Goal: Information Seeking & Learning: Learn about a topic

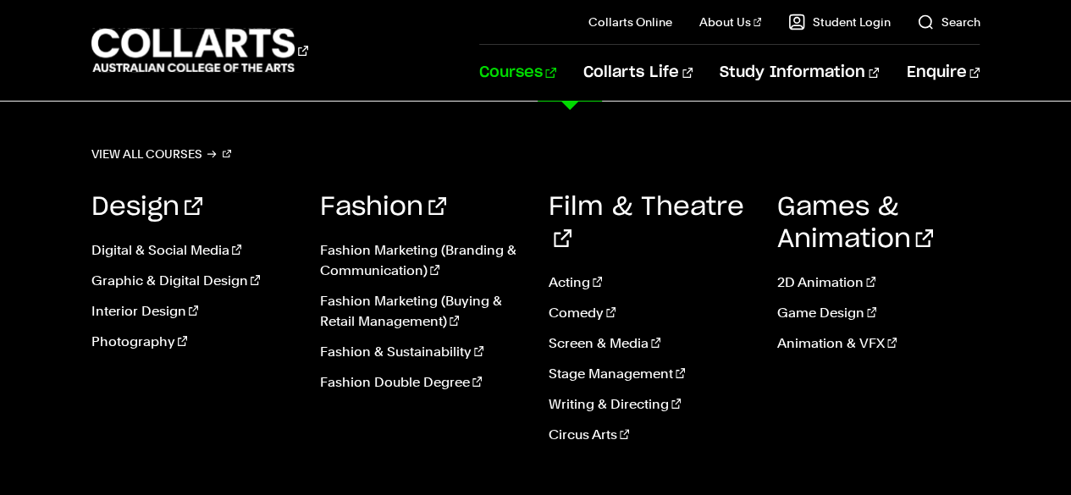
click at [556, 71] on link "Courses" at bounding box center [517, 73] width 77 height 56
click at [556, 68] on link "Courses" at bounding box center [517, 73] width 77 height 56
click at [176, 147] on link "View all courses" at bounding box center [161, 154] width 141 height 24
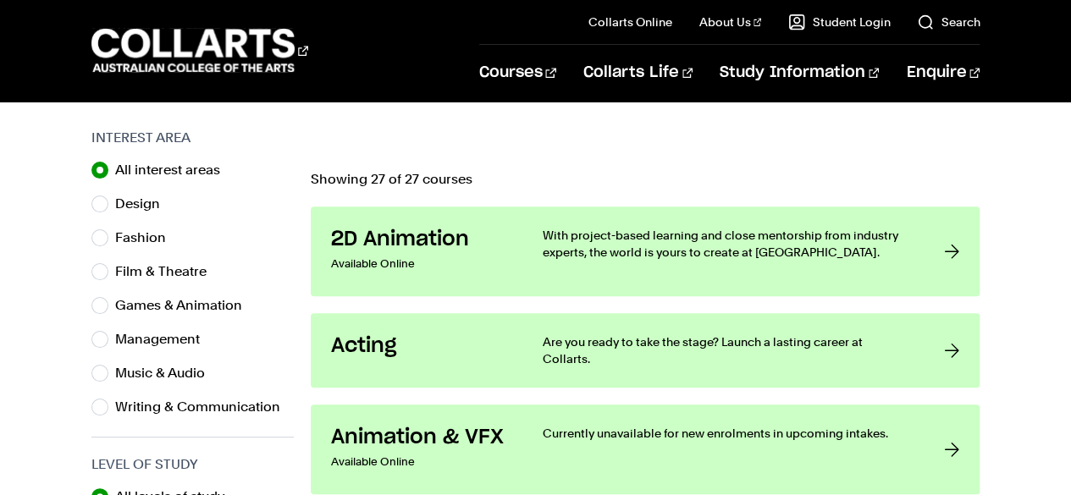
scroll to position [560, 0]
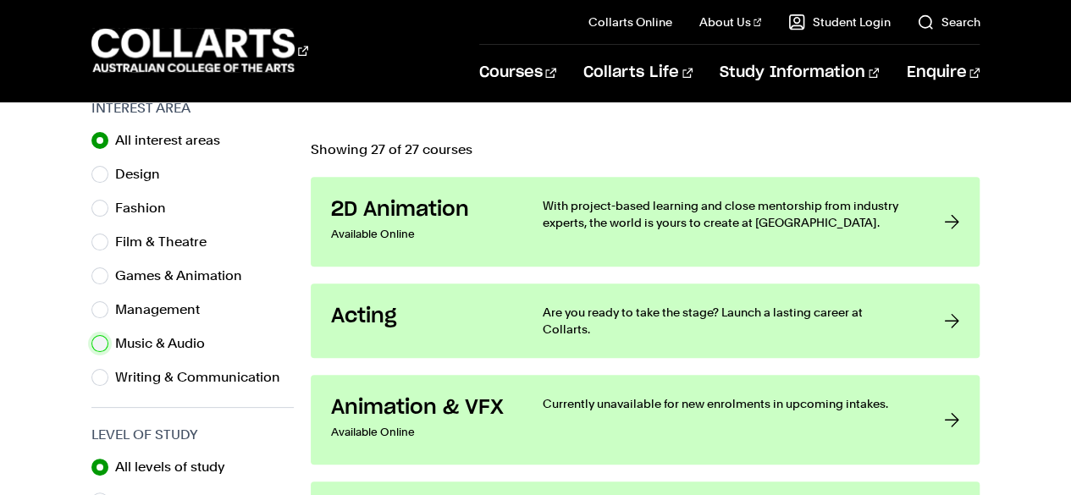
click at [102, 346] on input "Music & Audio" at bounding box center [99, 343] width 17 height 17
radio input "true"
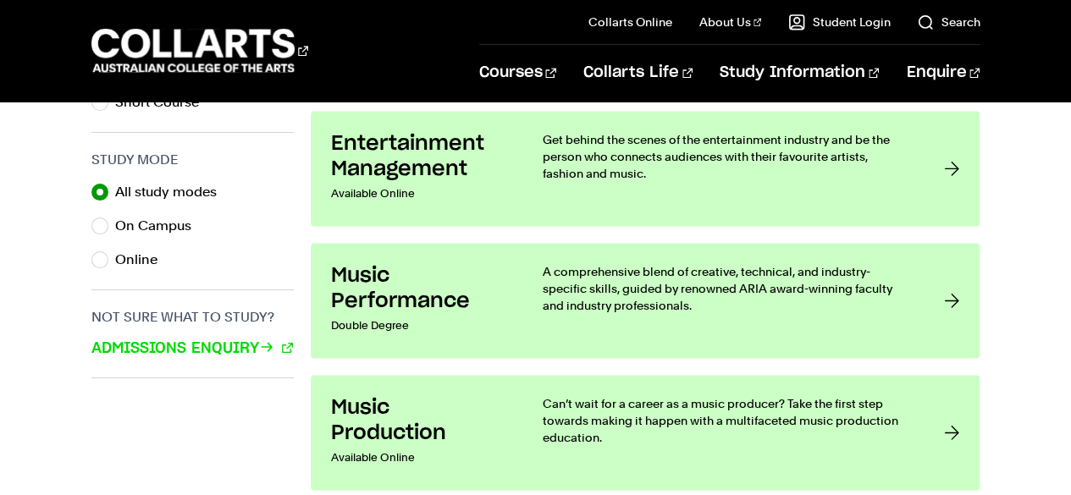
scroll to position [1137, 0]
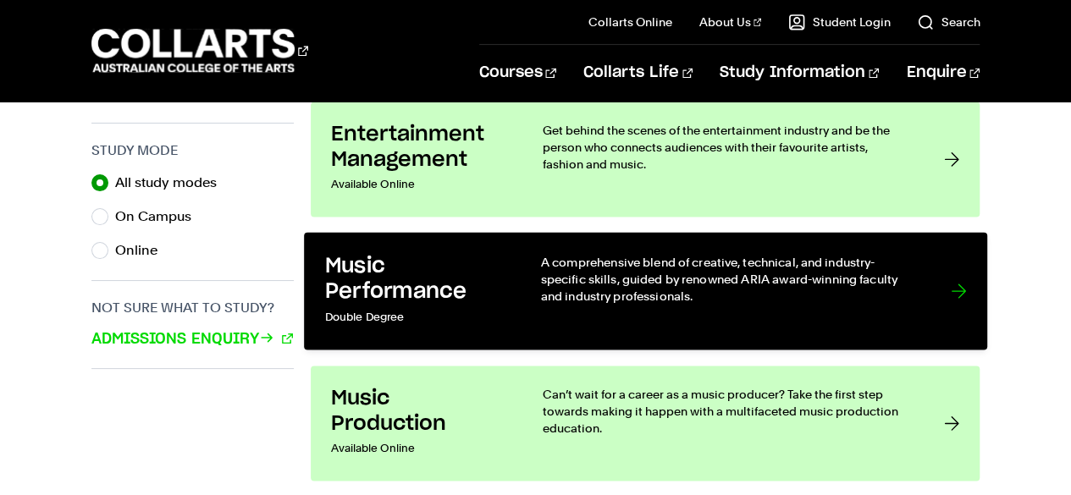
click at [945, 291] on link "Music Performance Double Degree A comprehensive blend of creative, technical, a…" at bounding box center [645, 291] width 683 height 118
click at [934, 298] on link "Music Performance Double Degree A comprehensive blend of creative, technical, a…" at bounding box center [645, 291] width 683 height 118
click at [367, 297] on h3 "Music Performance" at bounding box center [414, 279] width 181 height 52
click at [795, 272] on p "A comprehensive blend of creative, technical, and industry-specific skills, gui…" at bounding box center [728, 279] width 376 height 52
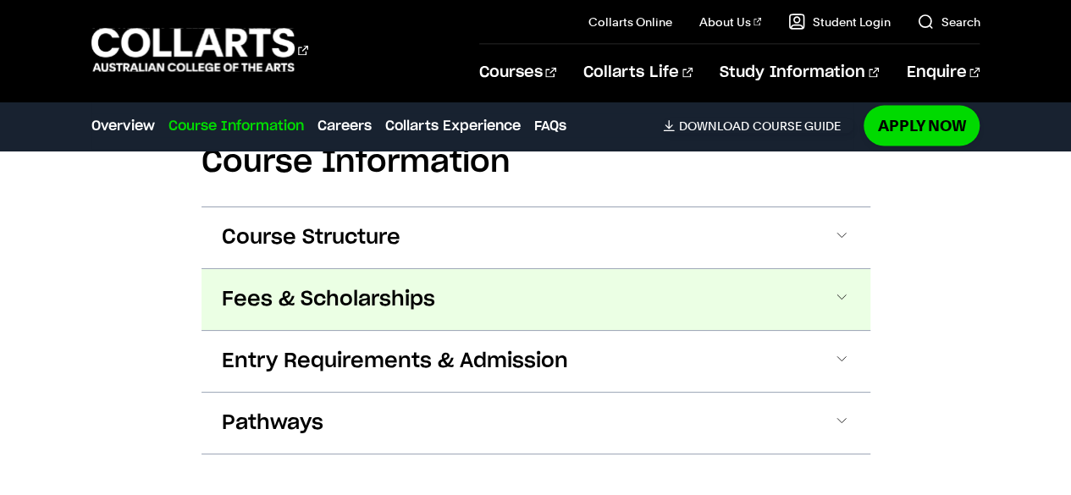
click at [230, 303] on span "Fees & Scholarships" at bounding box center [328, 299] width 213 height 27
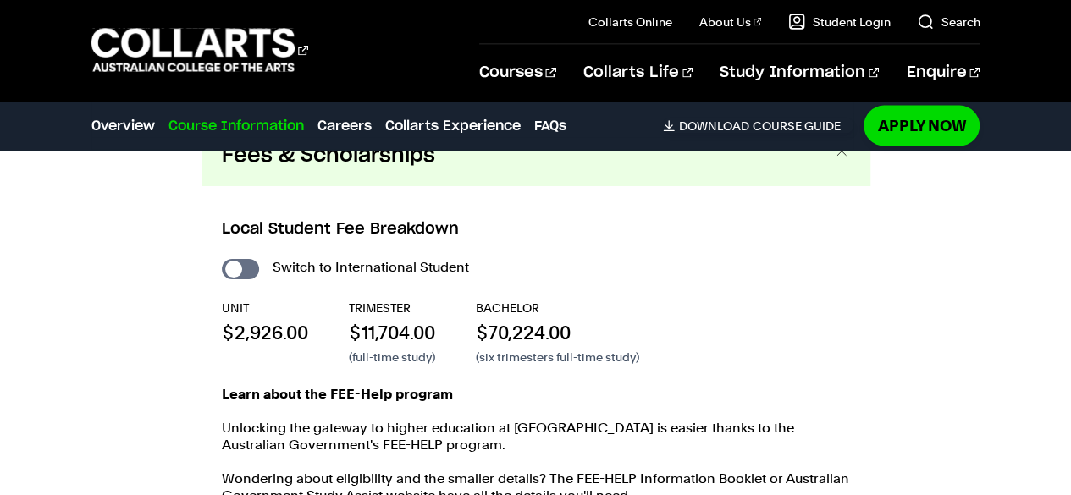
scroll to position [1830, 0]
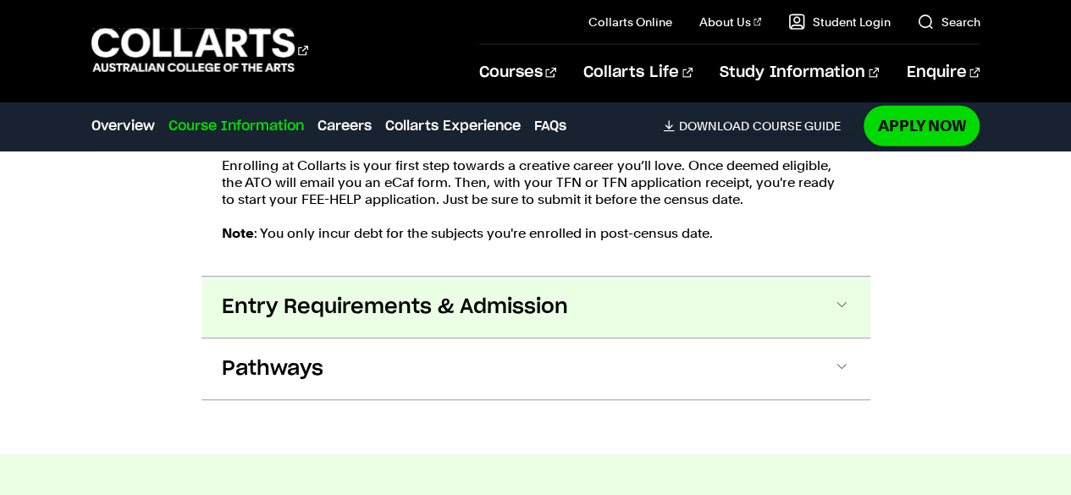
click at [223, 323] on button "Entry Requirements & Admission" at bounding box center [535, 307] width 669 height 61
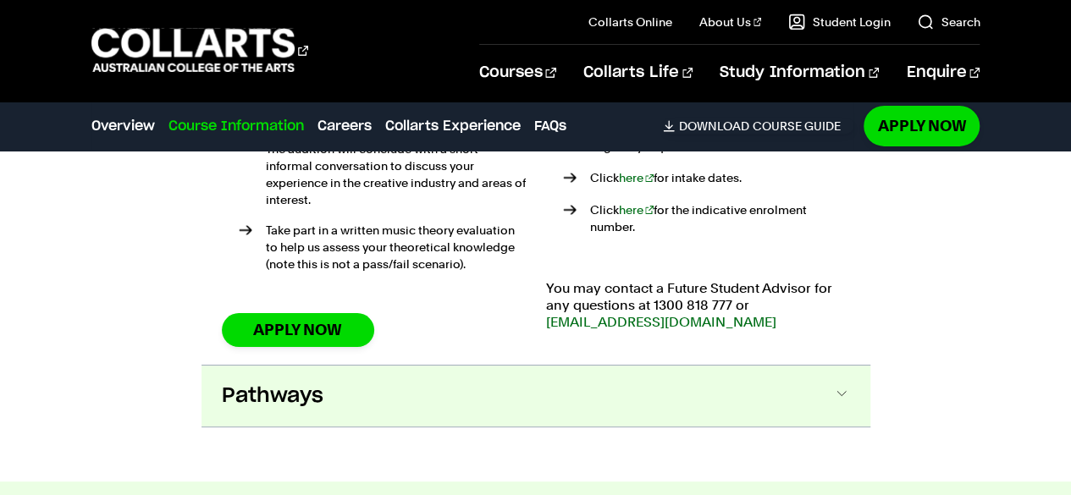
click at [241, 389] on span "Pathways" at bounding box center [273, 396] width 102 height 27
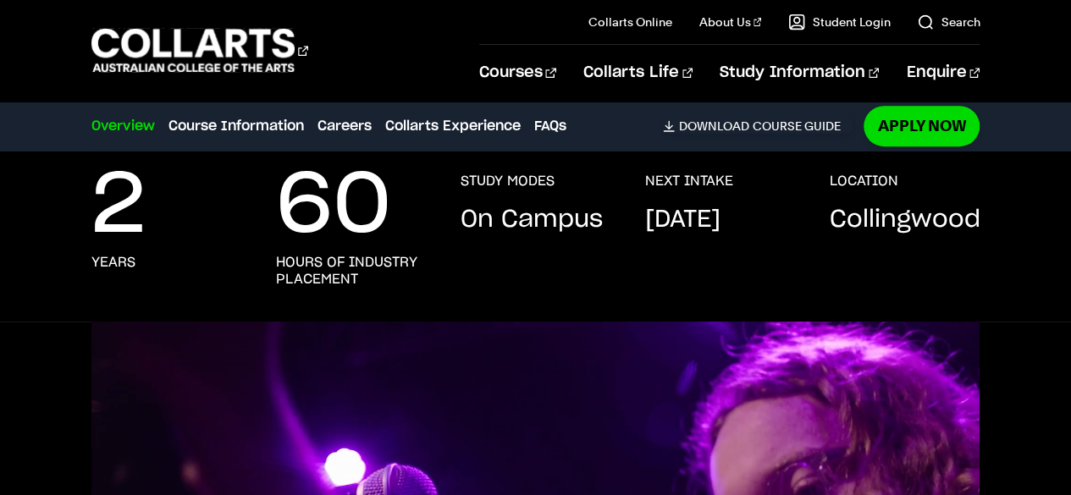
scroll to position [361, 0]
